Goal: Task Accomplishment & Management: Manage account settings

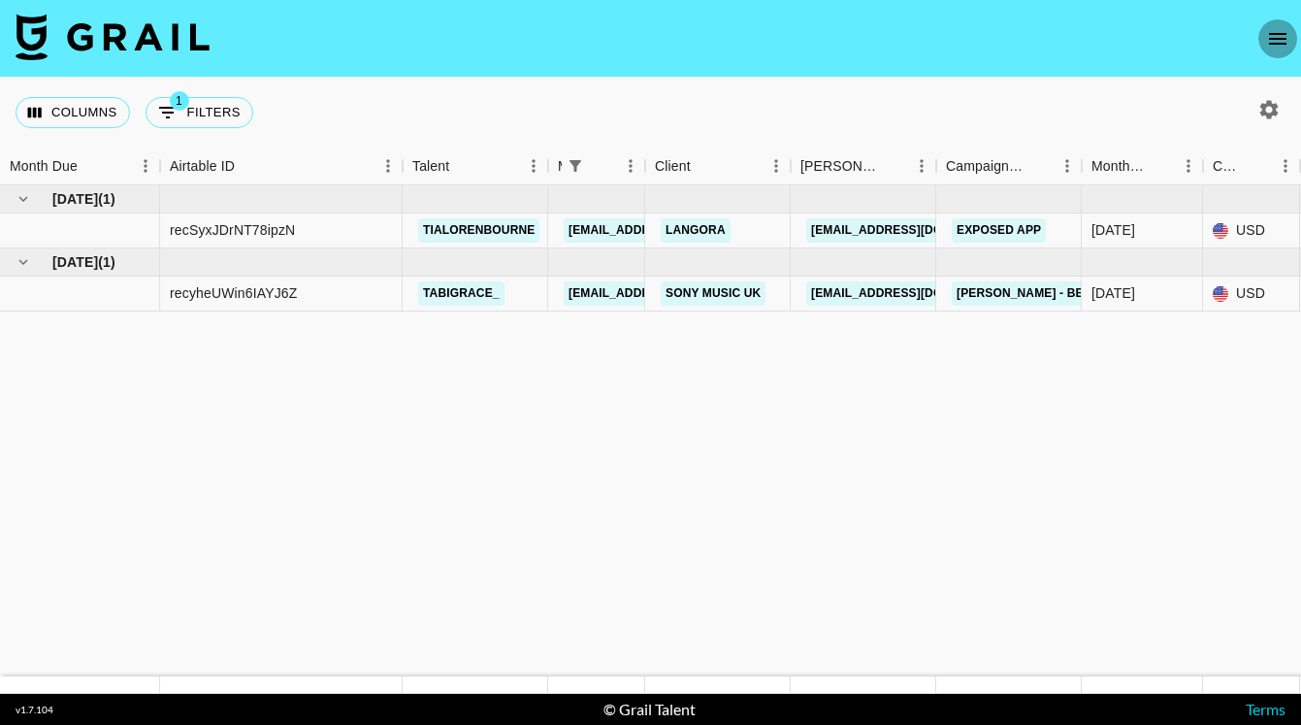
click at [1268, 42] on icon "open drawer" at bounding box center [1277, 38] width 23 height 23
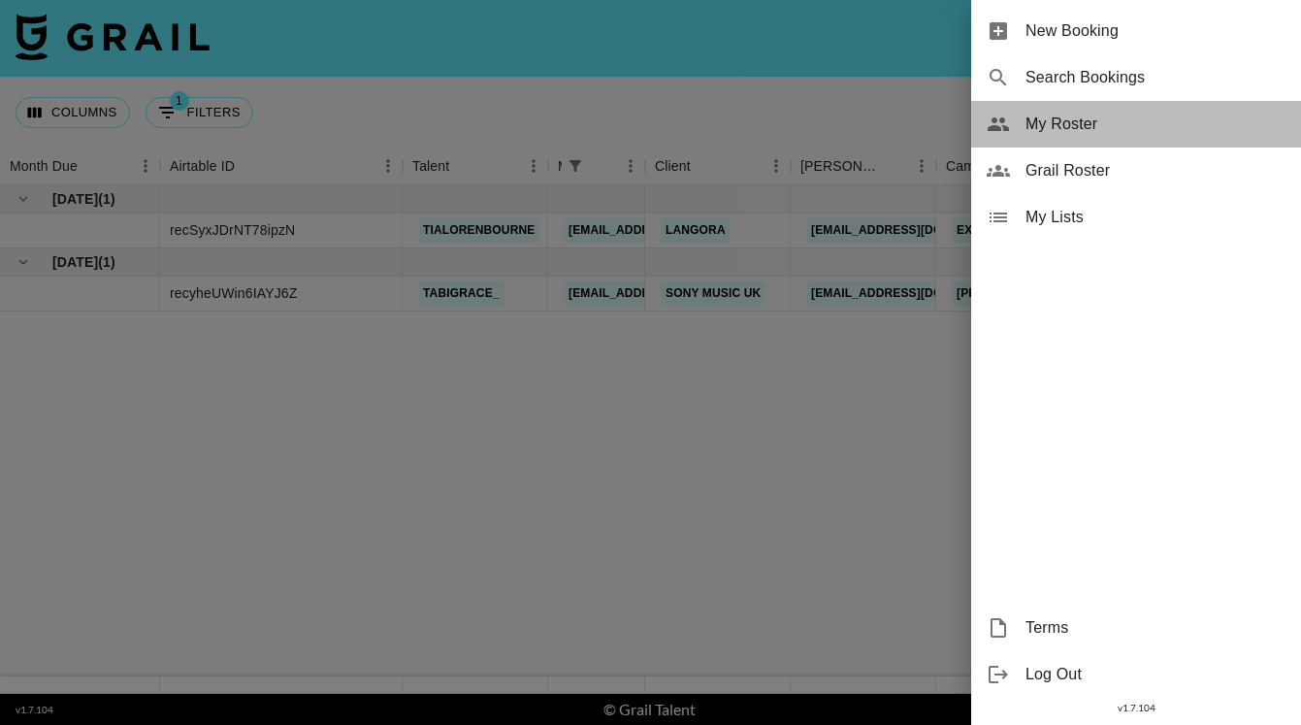
click at [1078, 129] on span "My Roster" at bounding box center [1156, 124] width 260 height 23
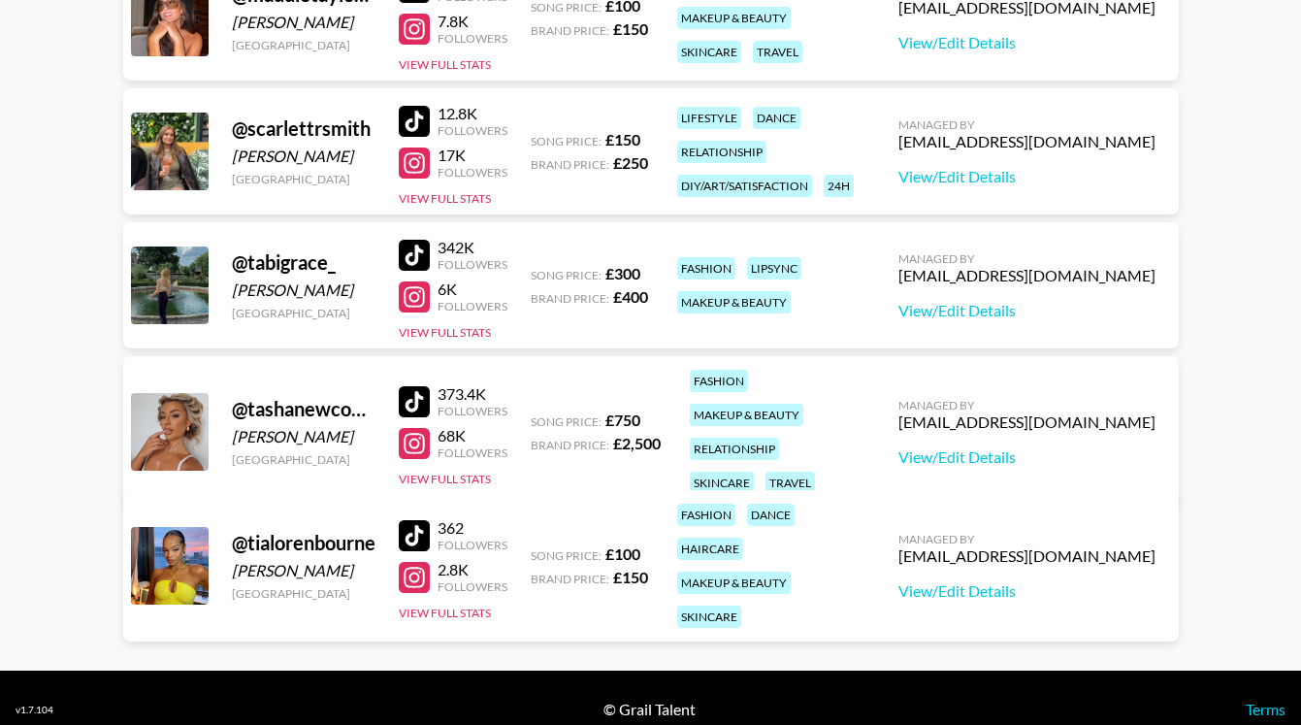
scroll to position [494, 0]
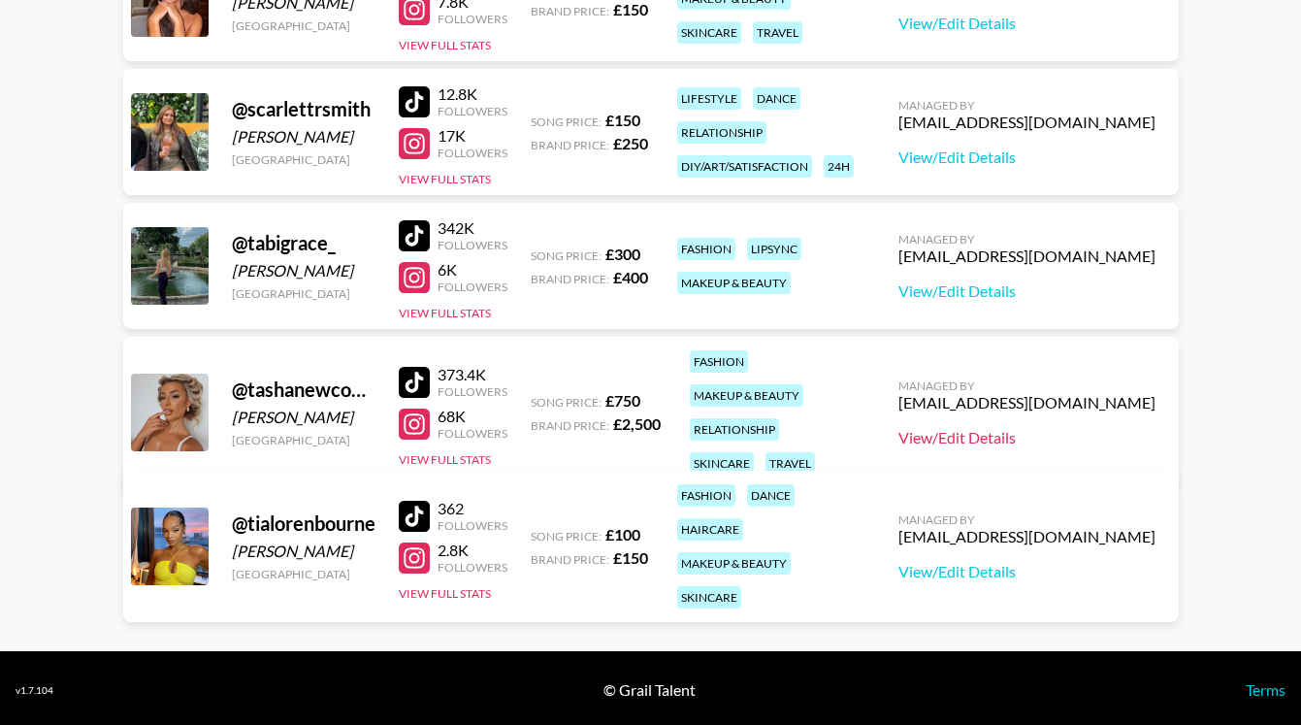
click at [1069, 428] on link "View/Edit Details" at bounding box center [1026, 437] width 257 height 19
click at [446, 452] on button "View Full Stats" at bounding box center [445, 459] width 92 height 15
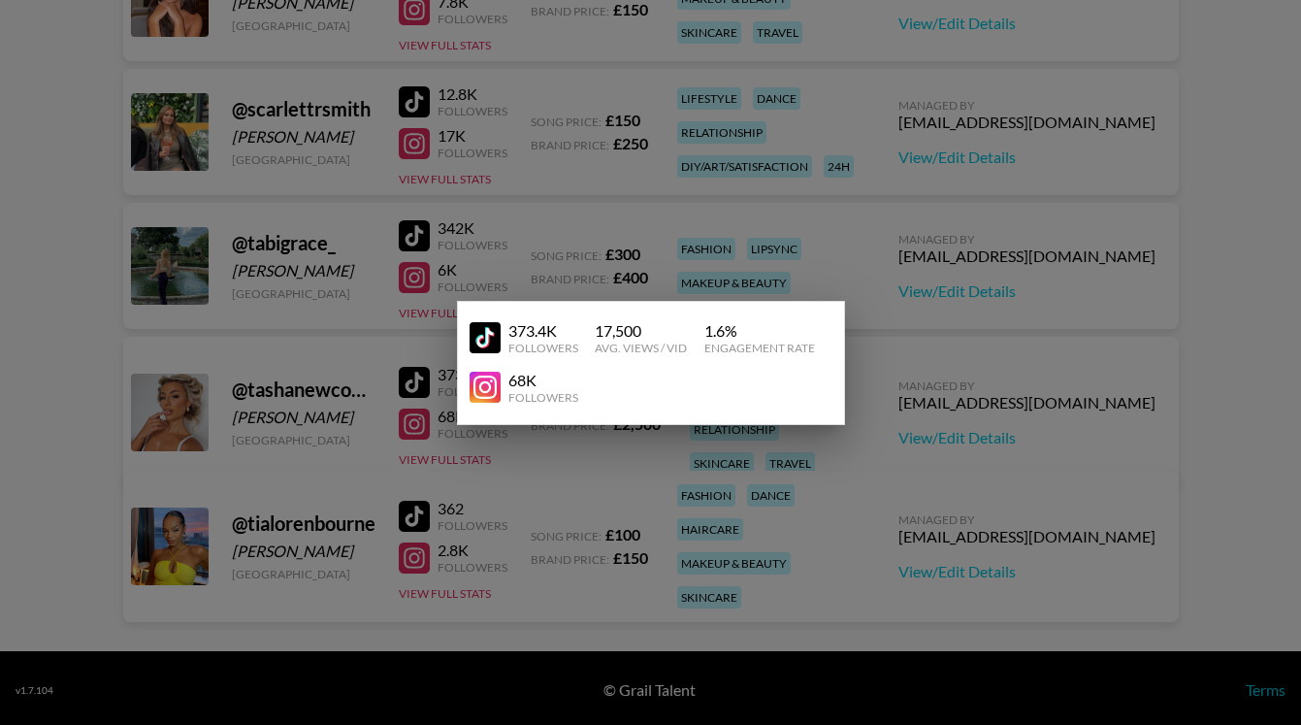
click at [648, 325] on div "17,500" at bounding box center [641, 330] width 92 height 19
drag, startPoint x: 648, startPoint y: 325, endPoint x: 587, endPoint y: 328, distance: 61.2
click at [587, 328] on div "373.4K Followers 17,500 Avg. Views / Vid 1.6 % Engagement Rate" at bounding box center [651, 337] width 363 height 49
click at [935, 255] on div at bounding box center [650, 362] width 1301 height 725
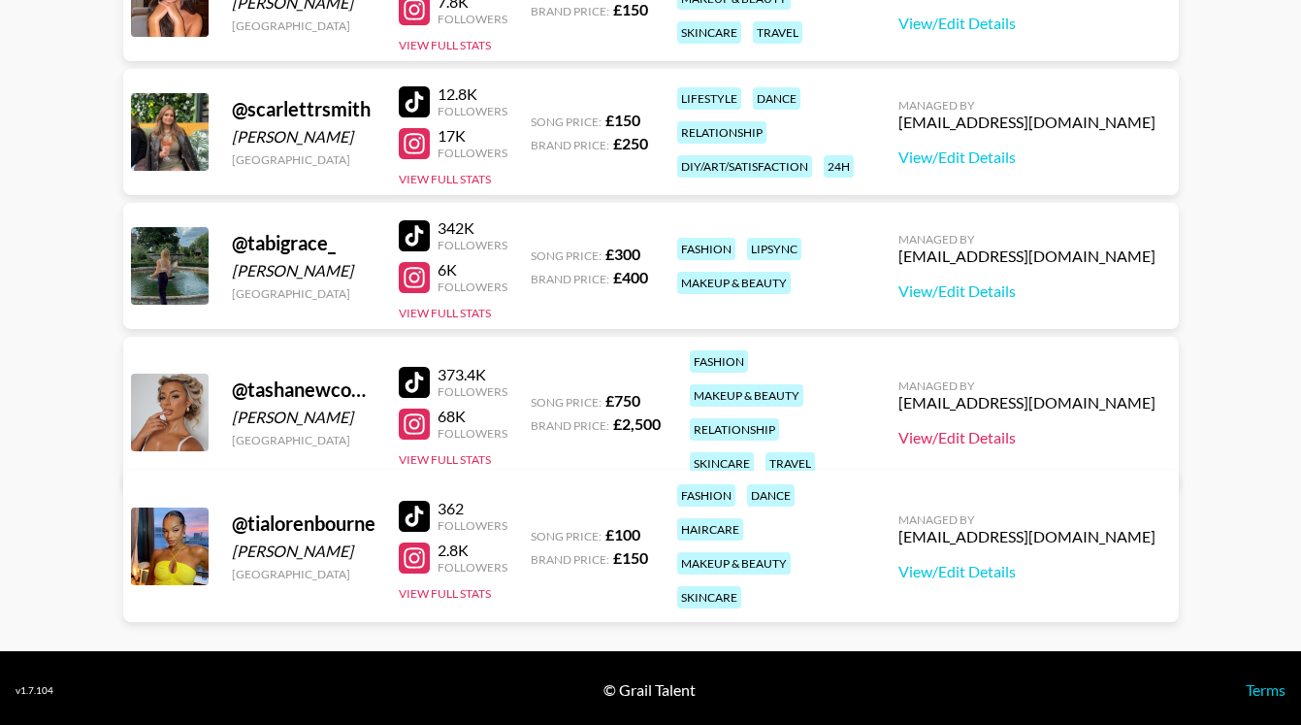
click at [1029, 428] on link "View/Edit Details" at bounding box center [1026, 437] width 257 height 19
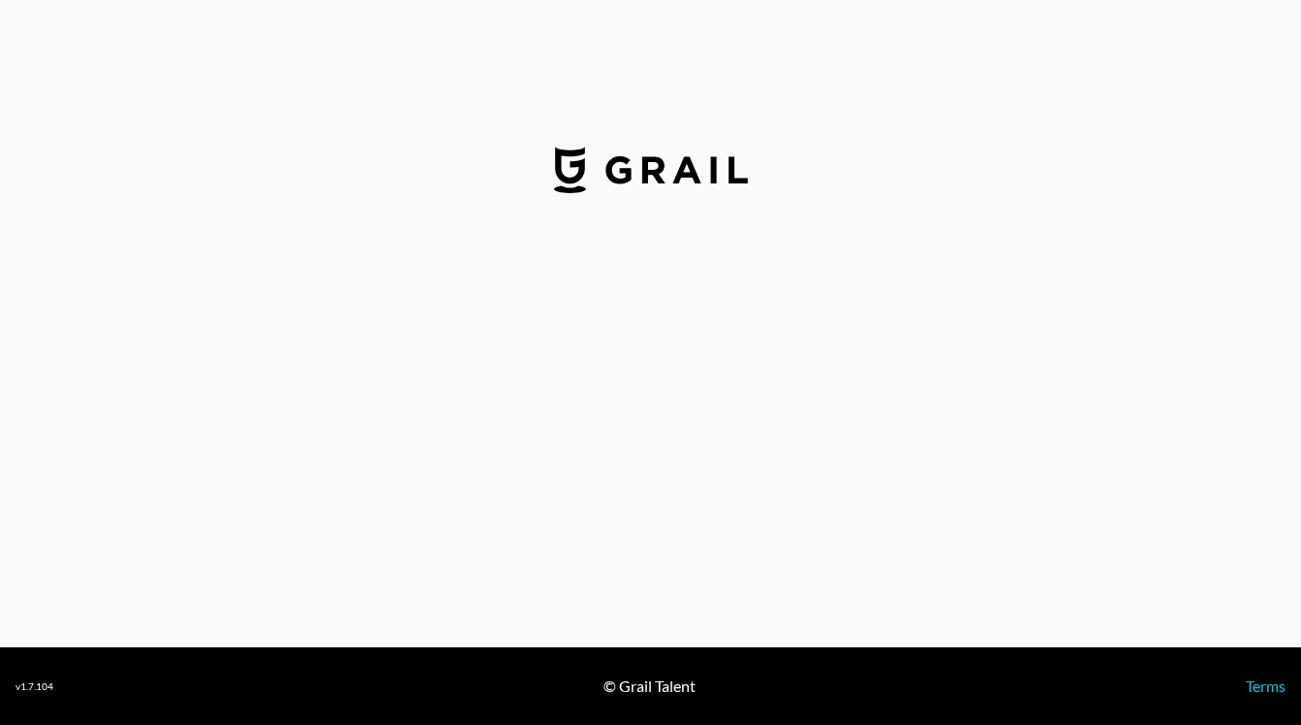
select select "GBP"
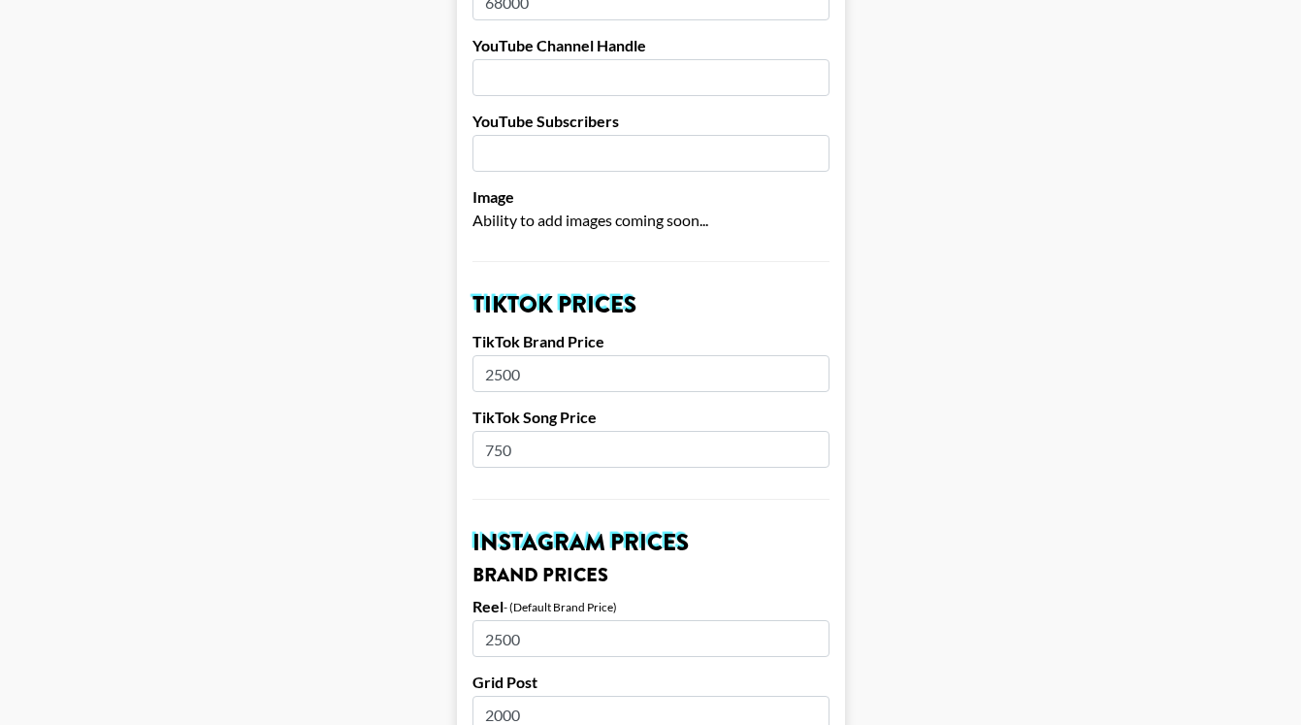
scroll to position [469, 0]
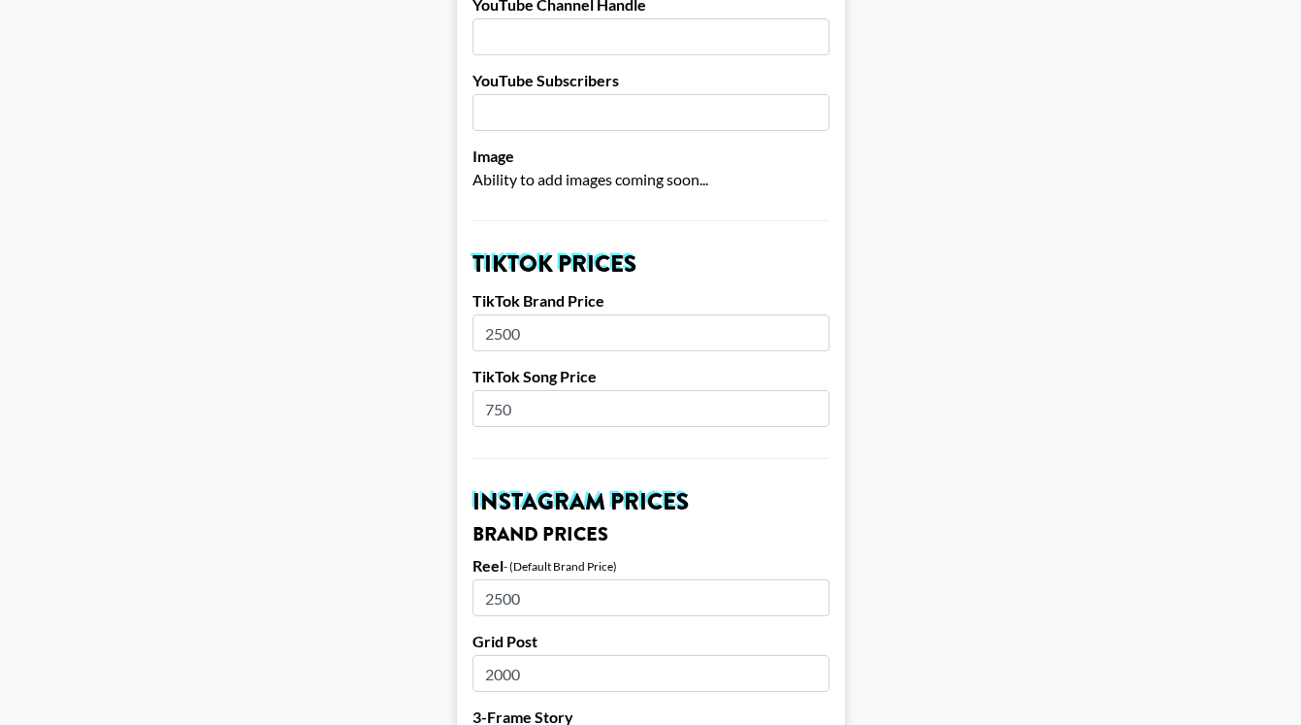
drag, startPoint x: 533, startPoint y: 330, endPoint x: 431, endPoint y: 327, distance: 101.9
type input "3000"
drag, startPoint x: 533, startPoint y: 411, endPoint x: 405, endPoint y: 406, distance: 128.2
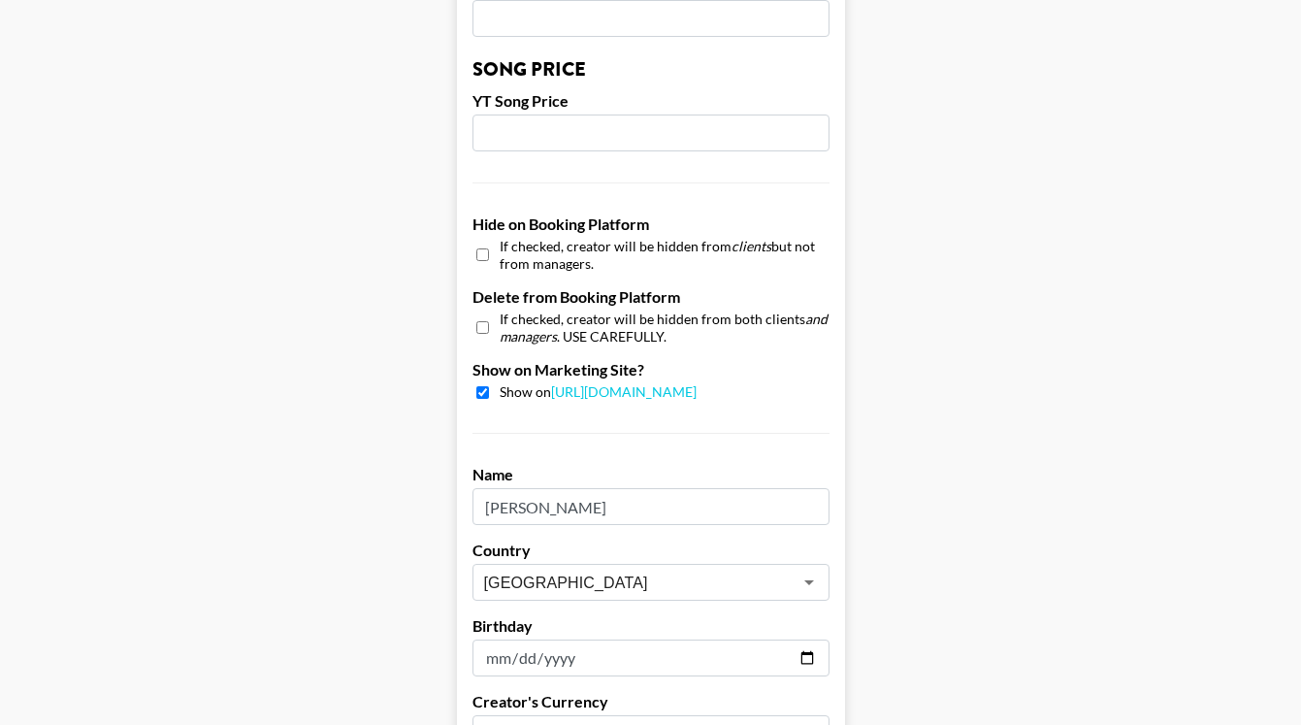
scroll to position [1908, 0]
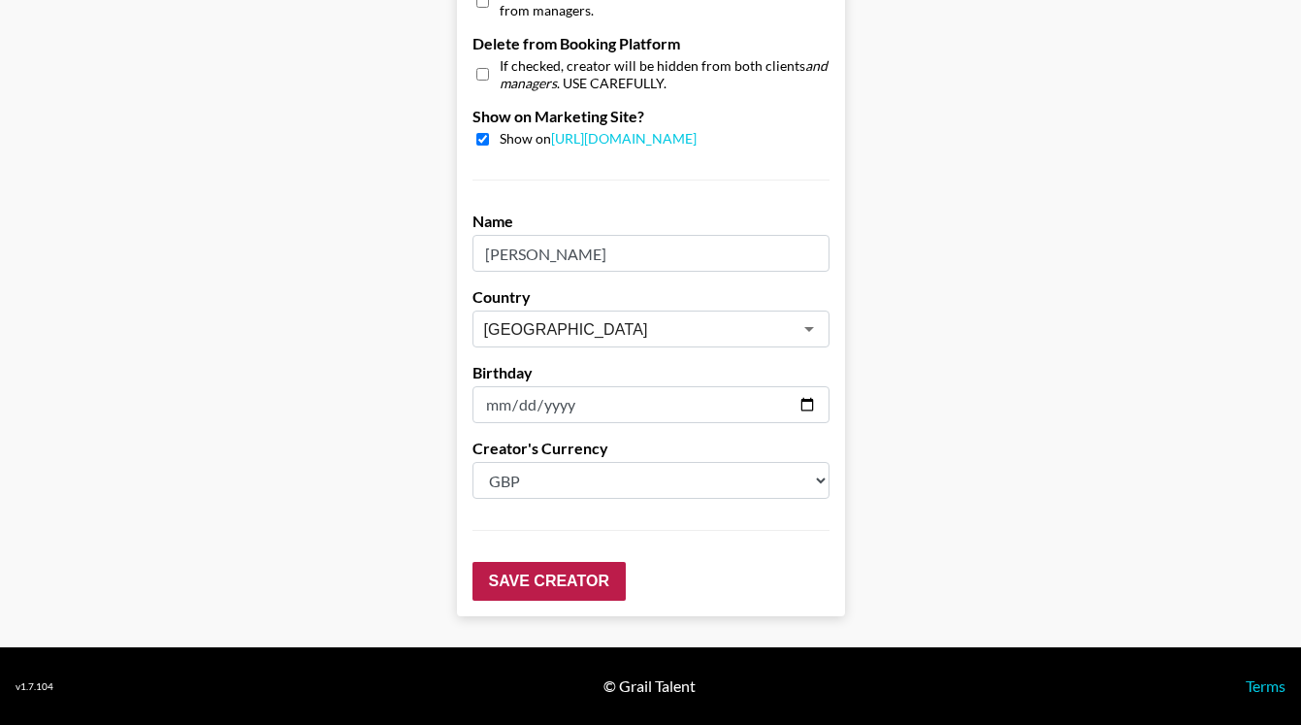
type input "1000"
click at [526, 574] on input "Save Creator" at bounding box center [549, 581] width 153 height 39
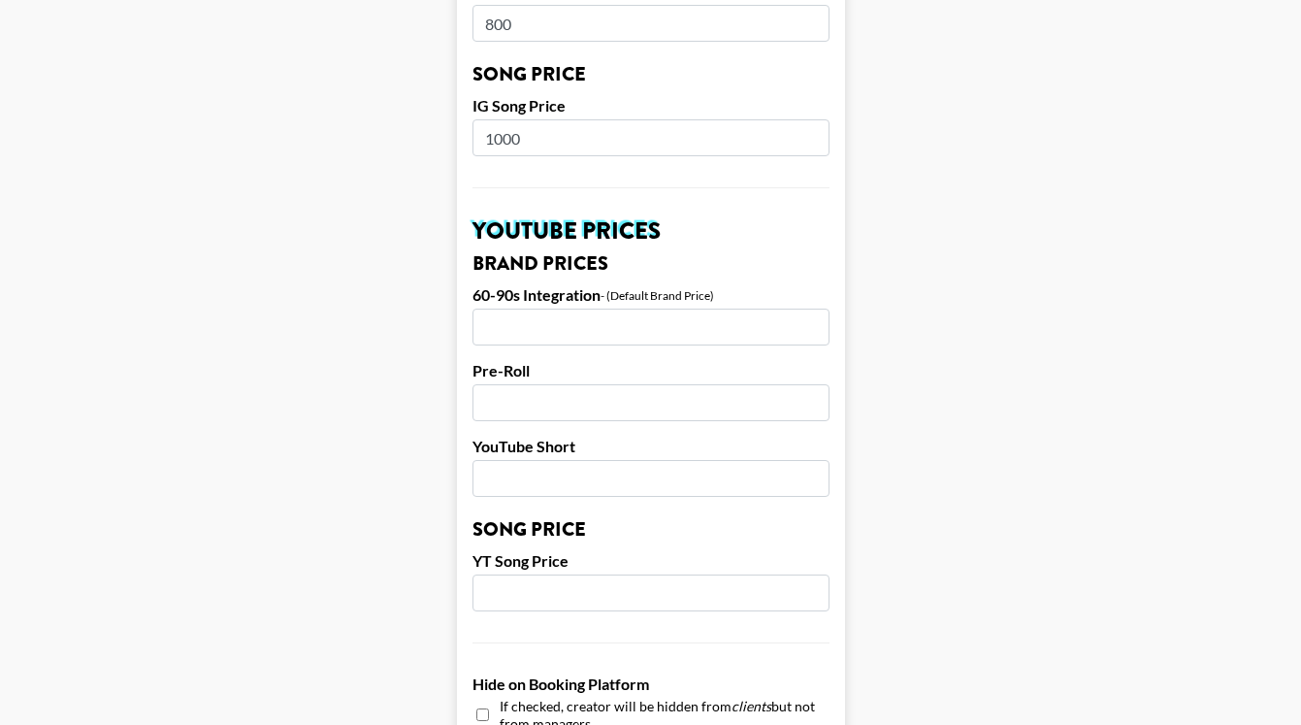
scroll to position [456, 0]
